Goal: Transaction & Acquisition: Subscribe to service/newsletter

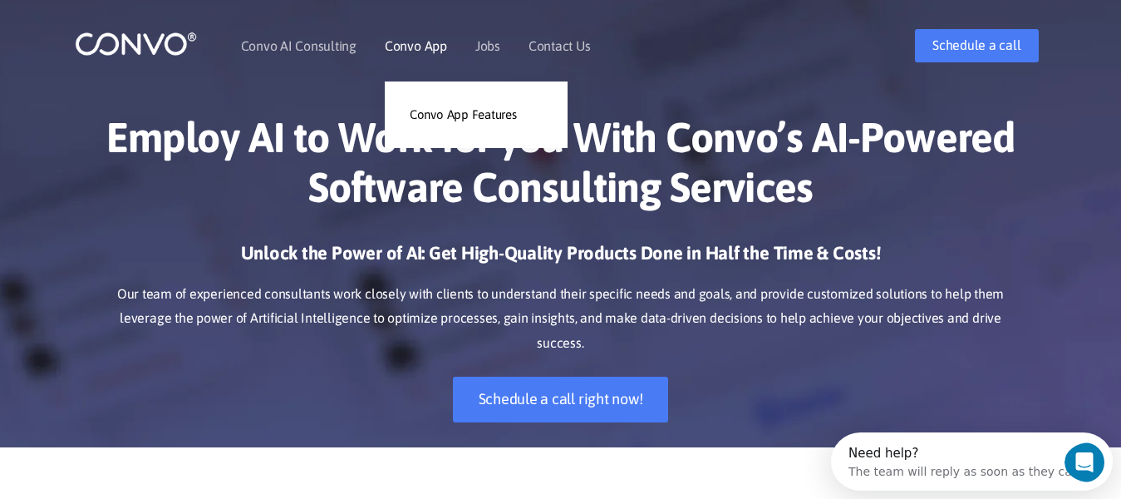
click at [437, 44] on link "Convo App" at bounding box center [416, 45] width 62 height 13
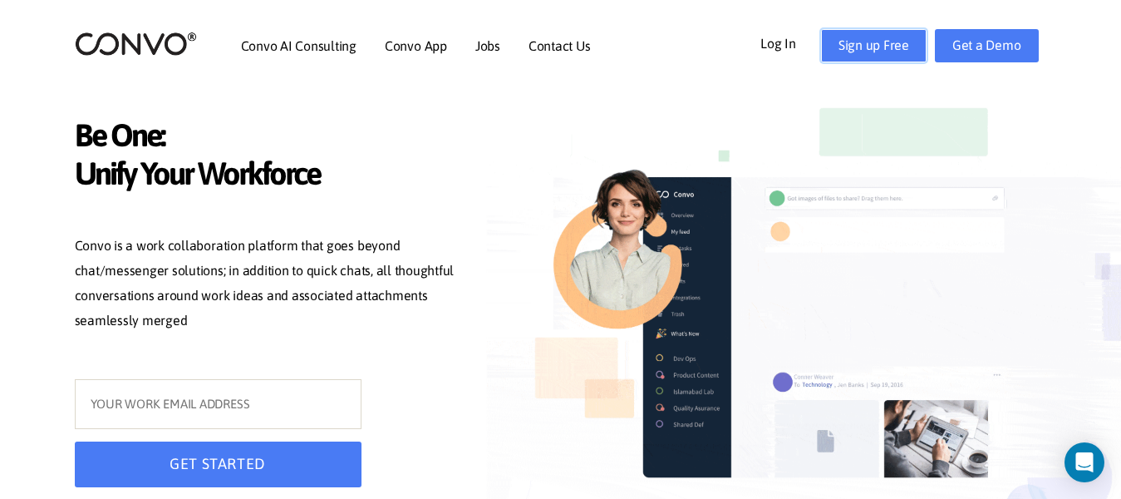
click at [859, 43] on link "Sign up Free" at bounding box center [874, 45] width 106 height 33
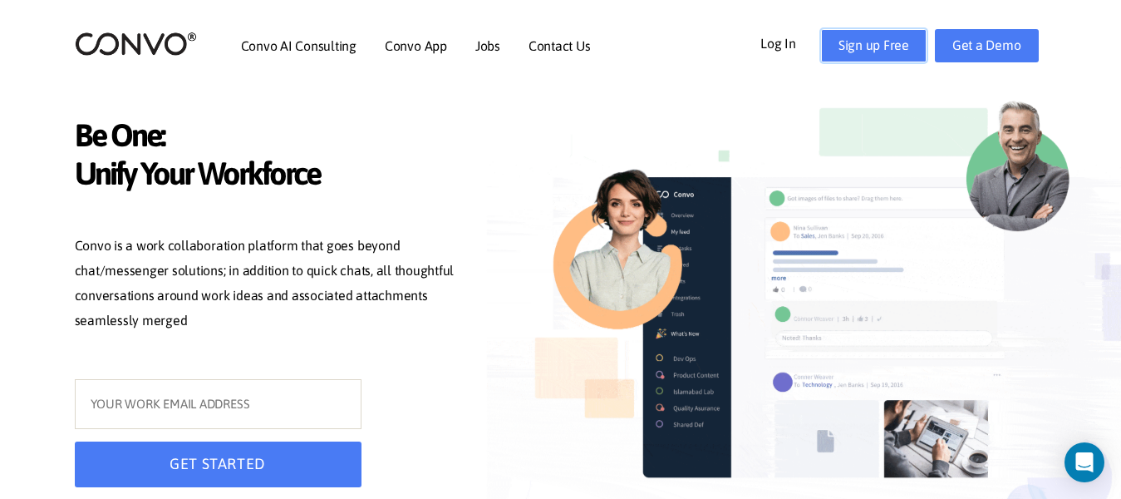
click at [859, 43] on link "Sign up Free" at bounding box center [874, 45] width 106 height 33
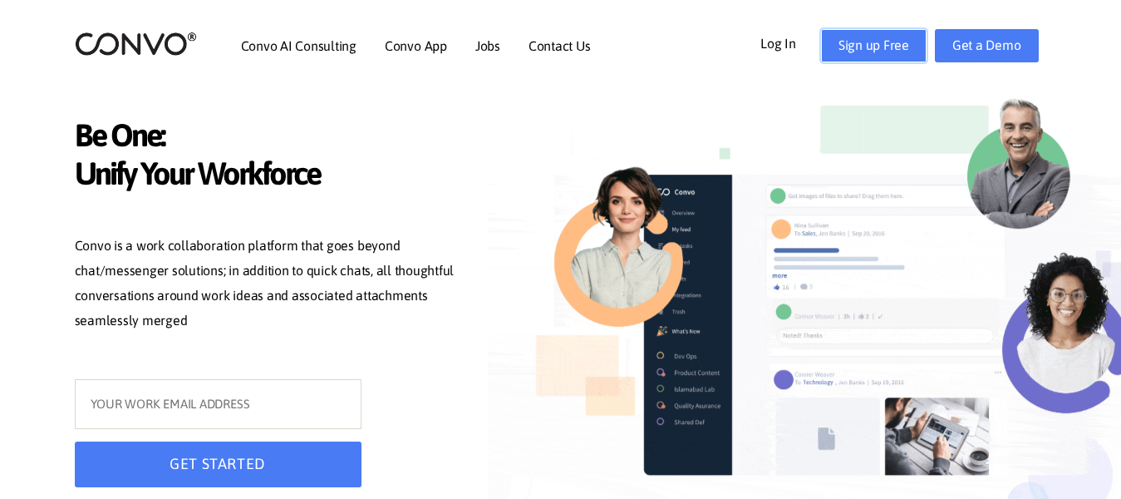
click at [896, 52] on link "Sign up Free" at bounding box center [874, 45] width 106 height 33
